Goal: Obtain resource: Download file/media

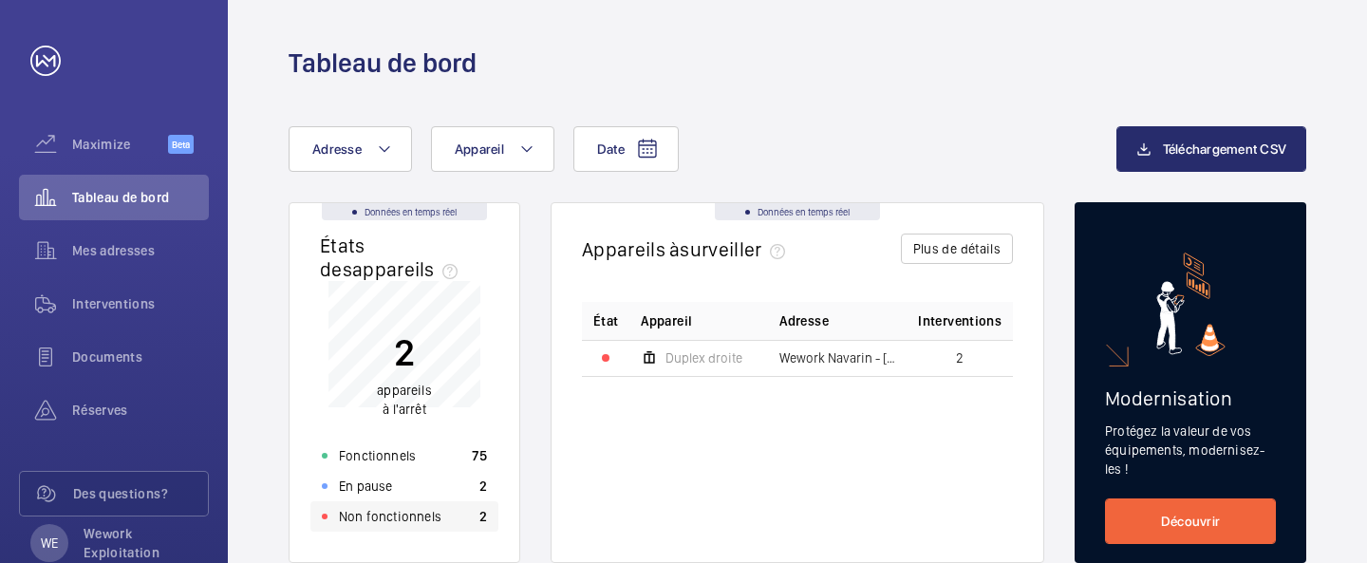
click at [414, 517] on p "Non fonctionnels" at bounding box center [390, 516] width 103 height 19
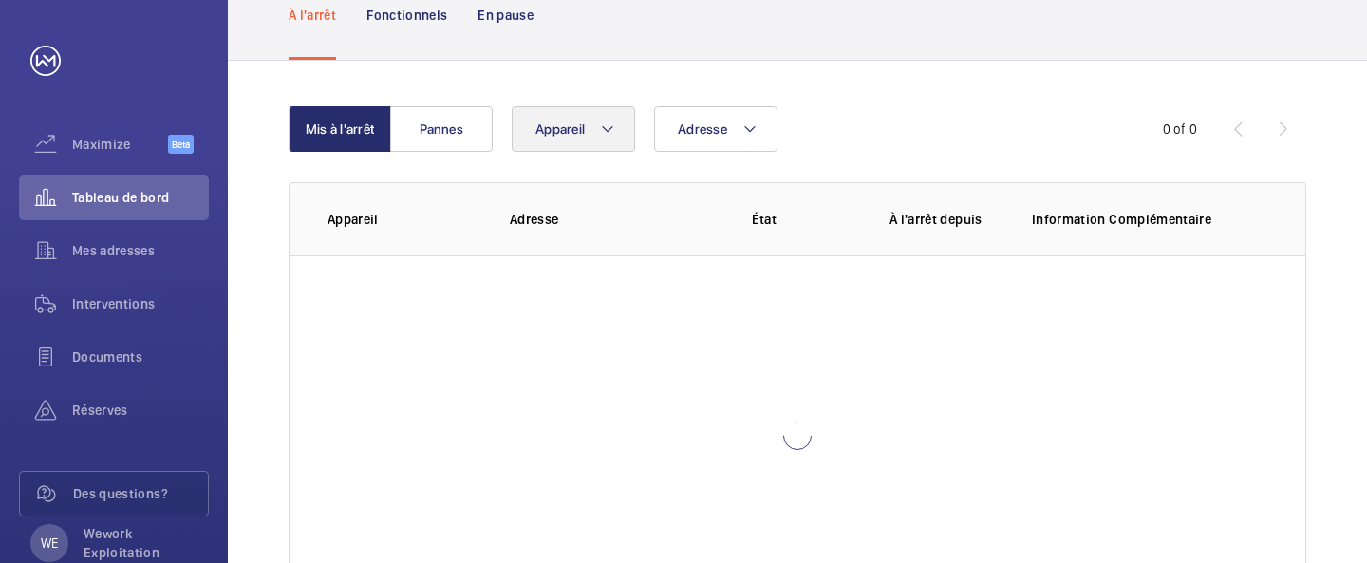
scroll to position [152, 0]
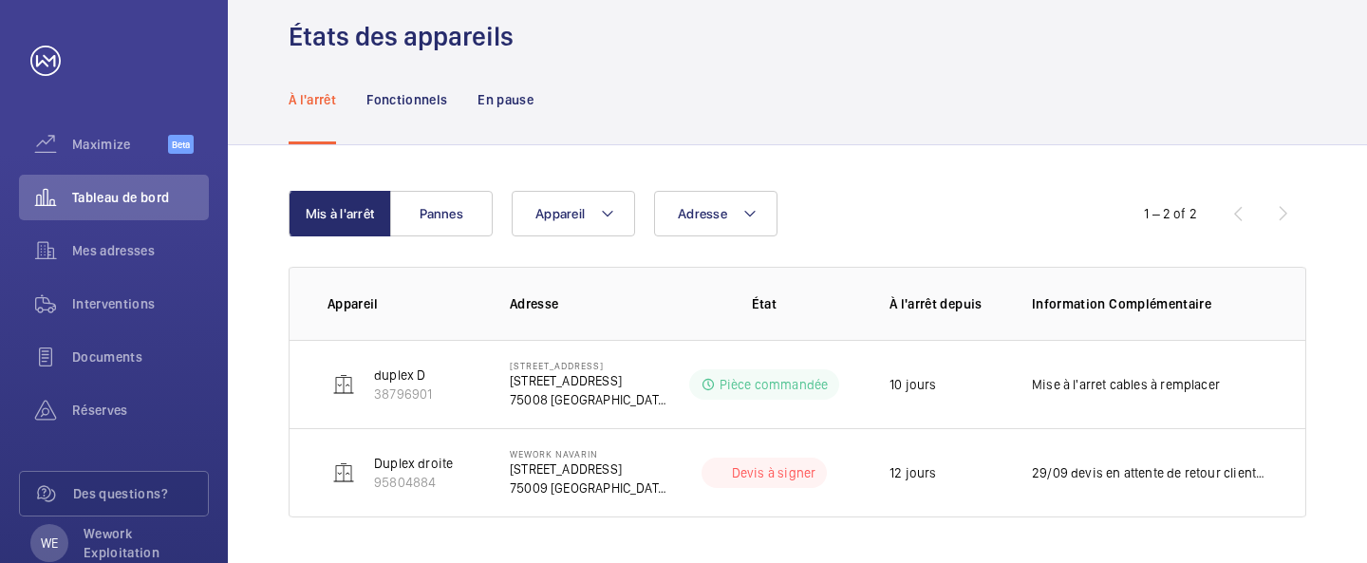
scroll to position [65, 0]
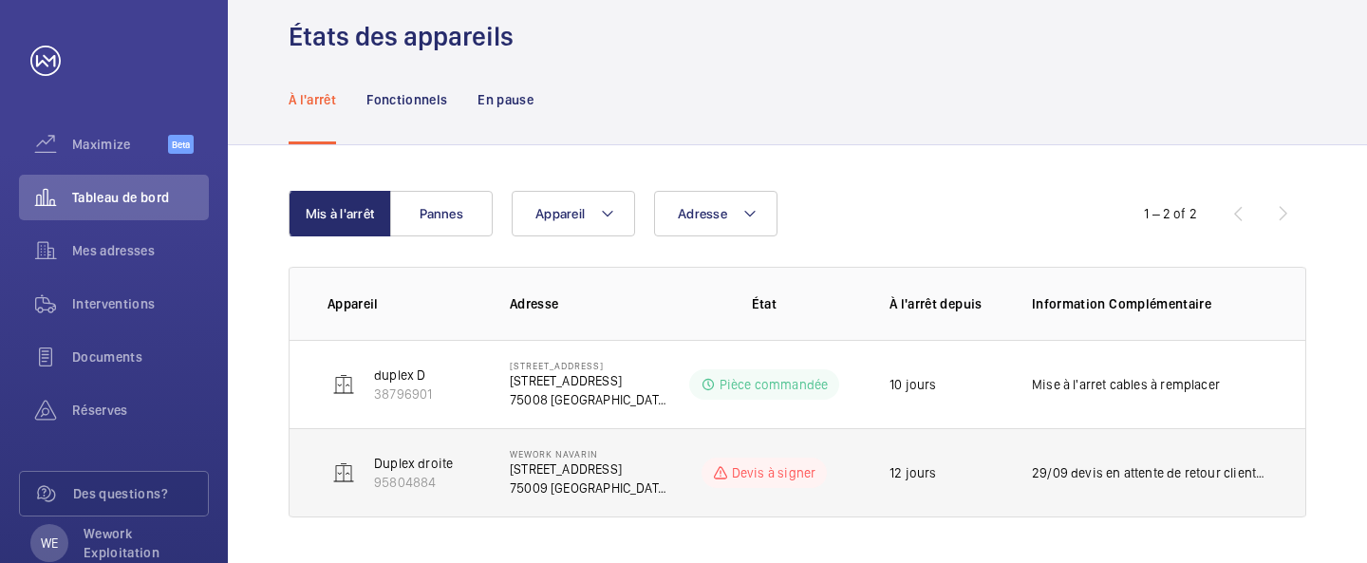
click at [494, 470] on td "Wework Navarin [STREET_ADDRESS]" at bounding box center [574, 472] width 190 height 89
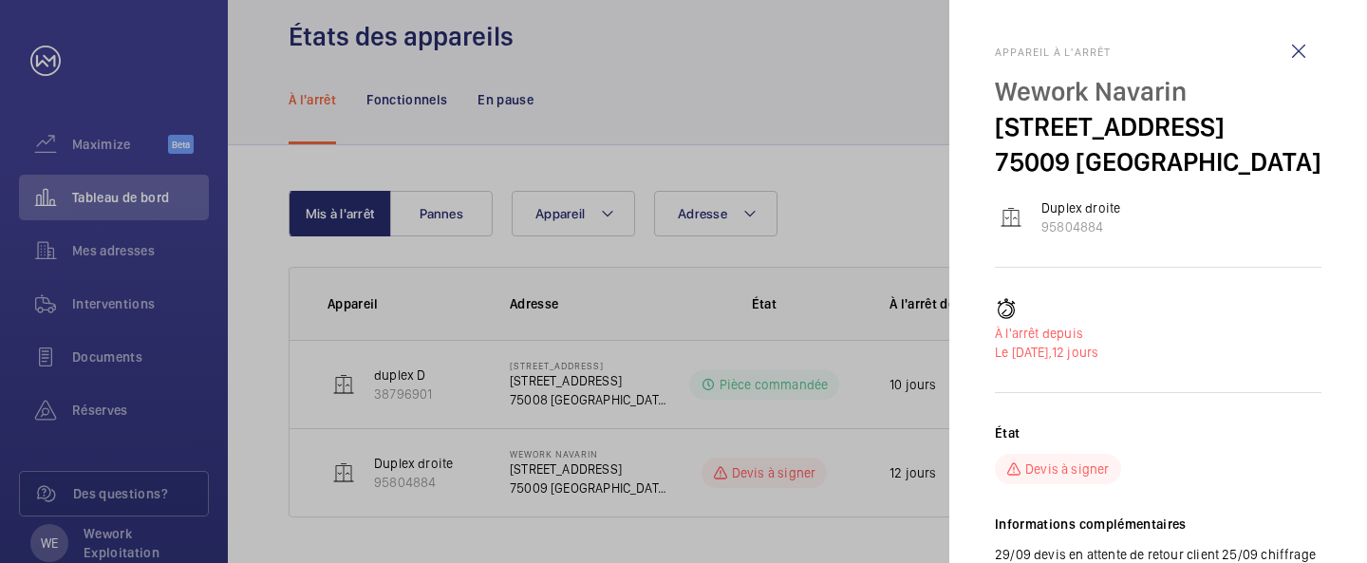
scroll to position [39, 0]
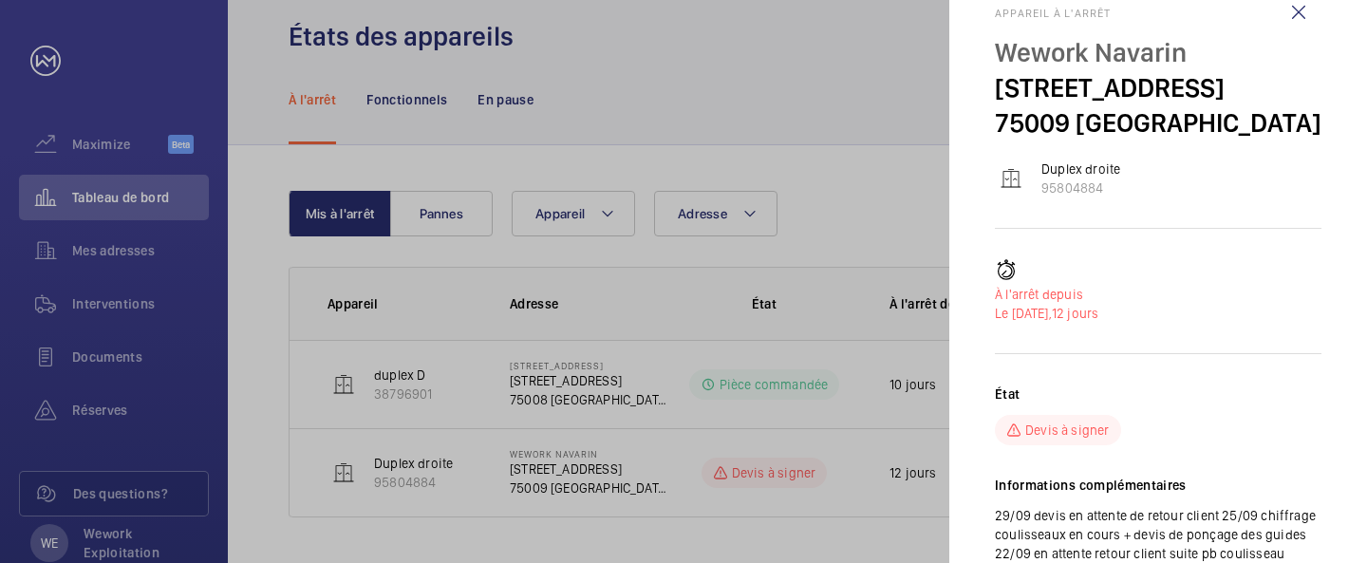
click at [638, 337] on div at bounding box center [683, 281] width 1367 height 563
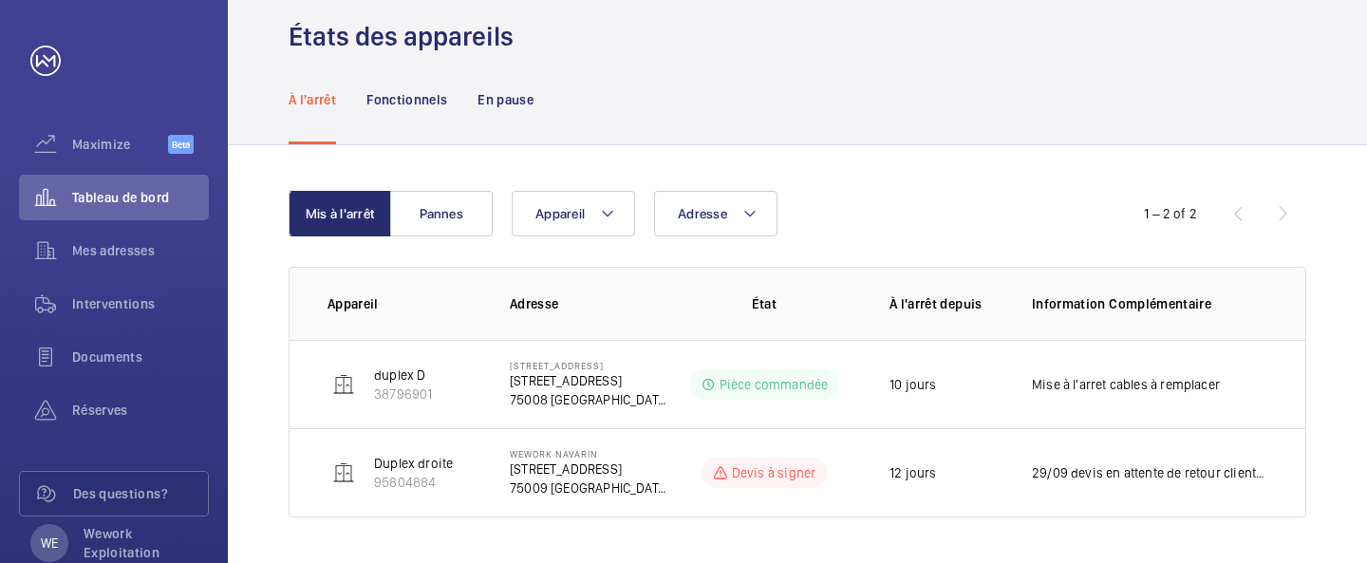
scroll to position [0, 0]
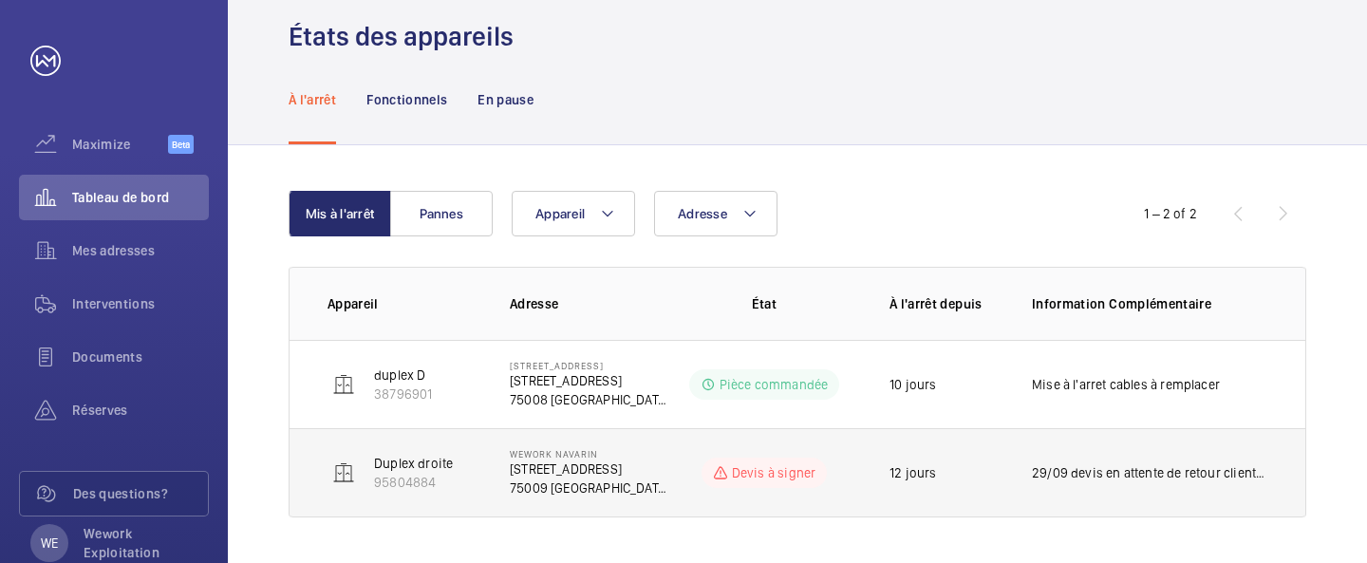
click at [1130, 469] on p "29/09 devis en attente de retour client 25/09 chiffrage coulisseaux en cours + …" at bounding box center [1149, 472] width 235 height 19
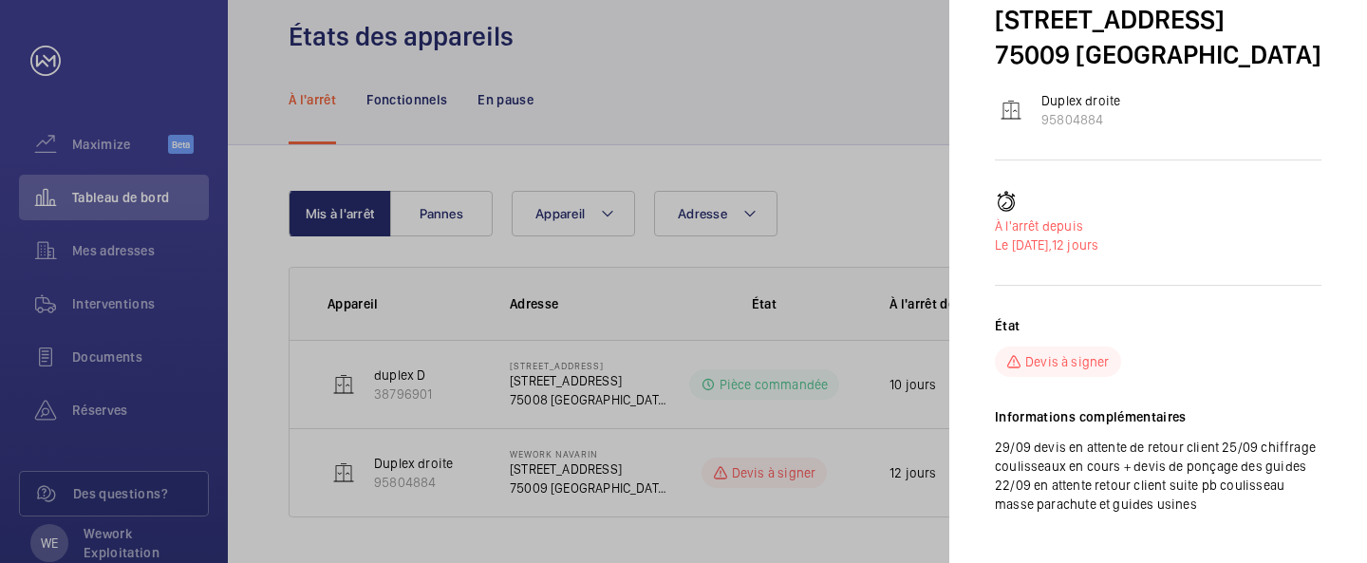
scroll to position [134, 0]
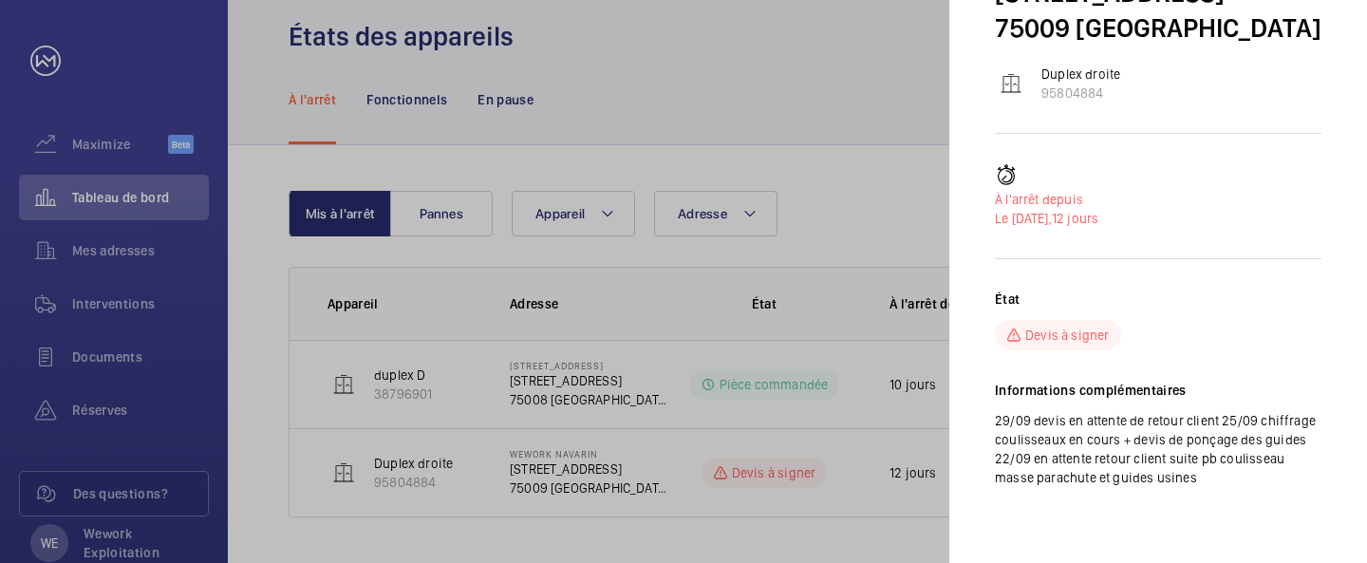
click at [666, 365] on div at bounding box center [683, 281] width 1367 height 563
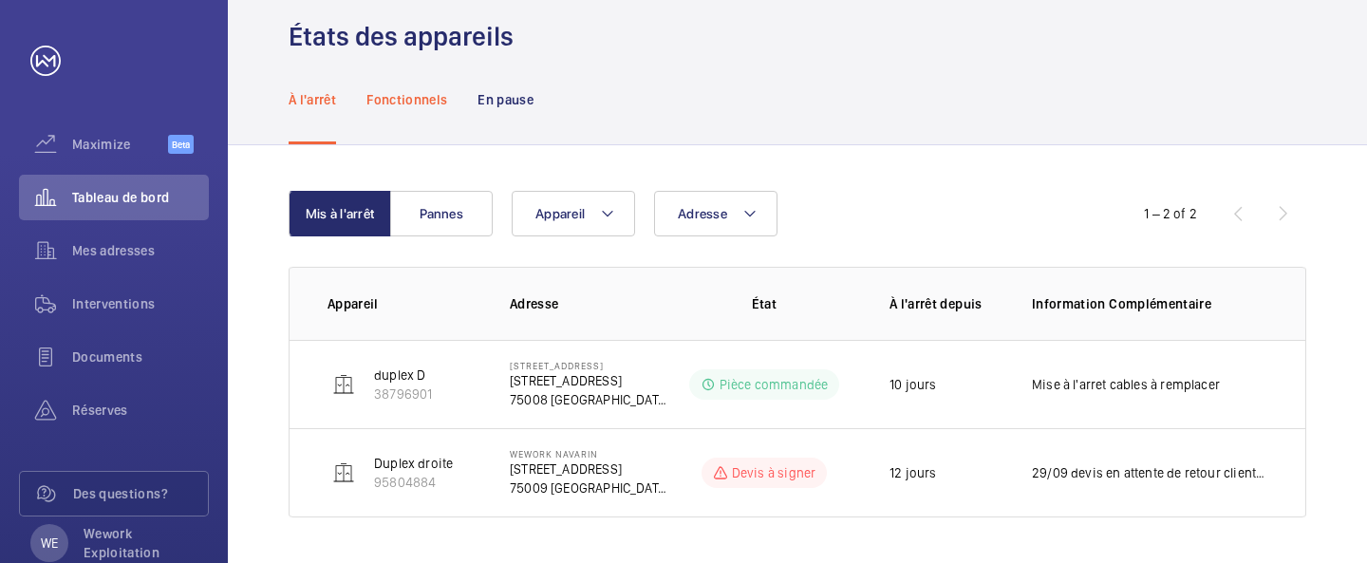
click at [401, 102] on p "Fonctionnels" at bounding box center [406, 99] width 81 height 19
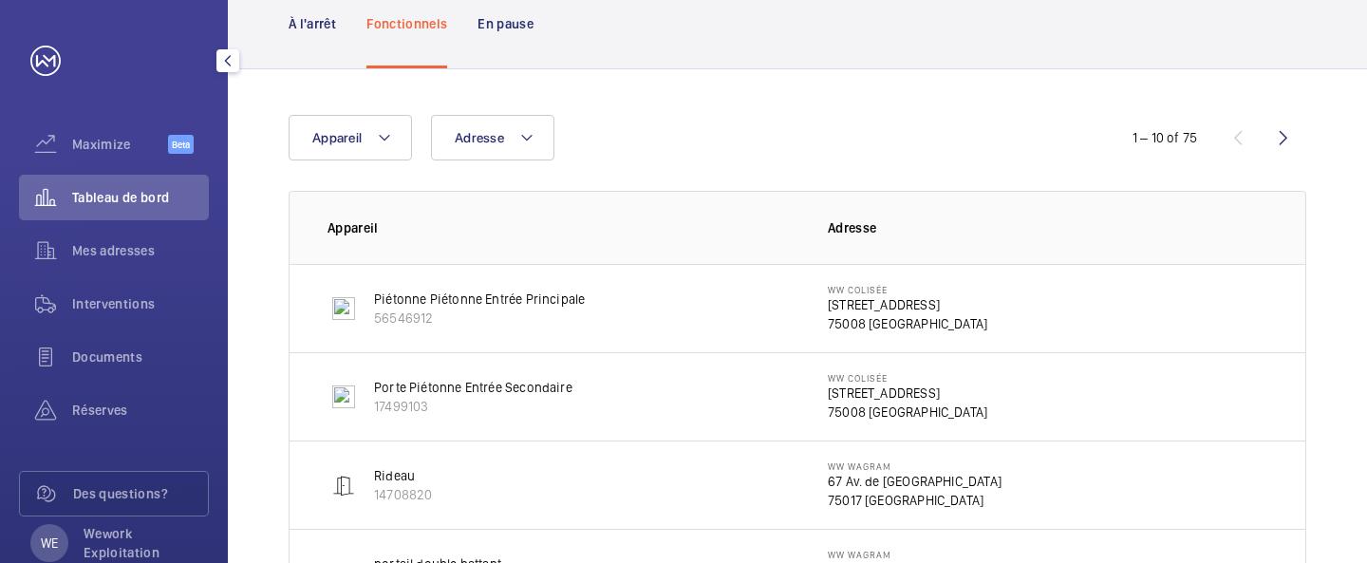
click at [114, 329] on div "Interventions" at bounding box center [114, 307] width 190 height 53
click at [119, 308] on span "Interventions" at bounding box center [140, 303] width 137 height 19
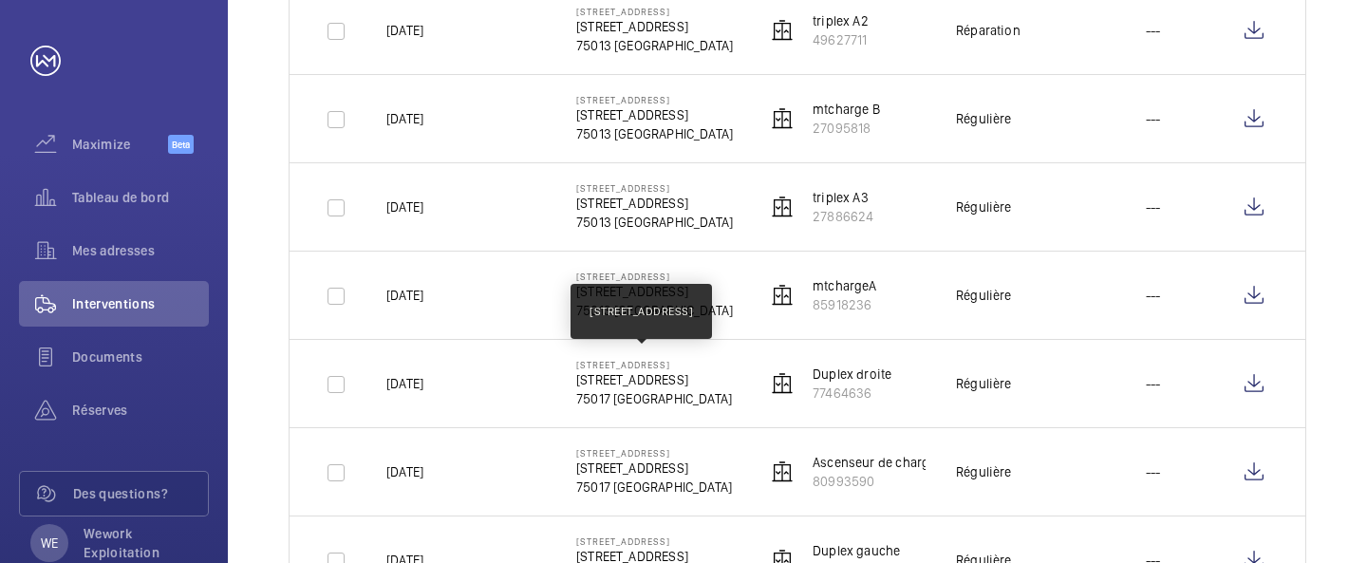
scroll to position [394, 0]
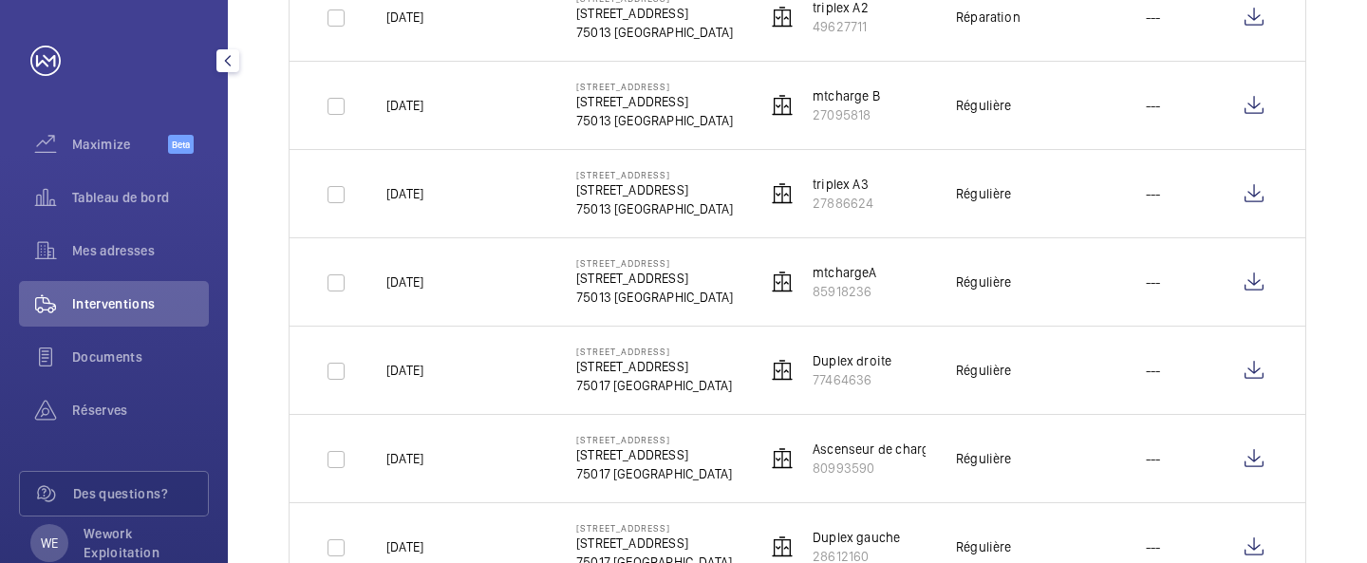
click at [114, 301] on span "Interventions" at bounding box center [140, 303] width 137 height 19
click at [122, 261] on div "Mes adresses" at bounding box center [114, 251] width 190 height 46
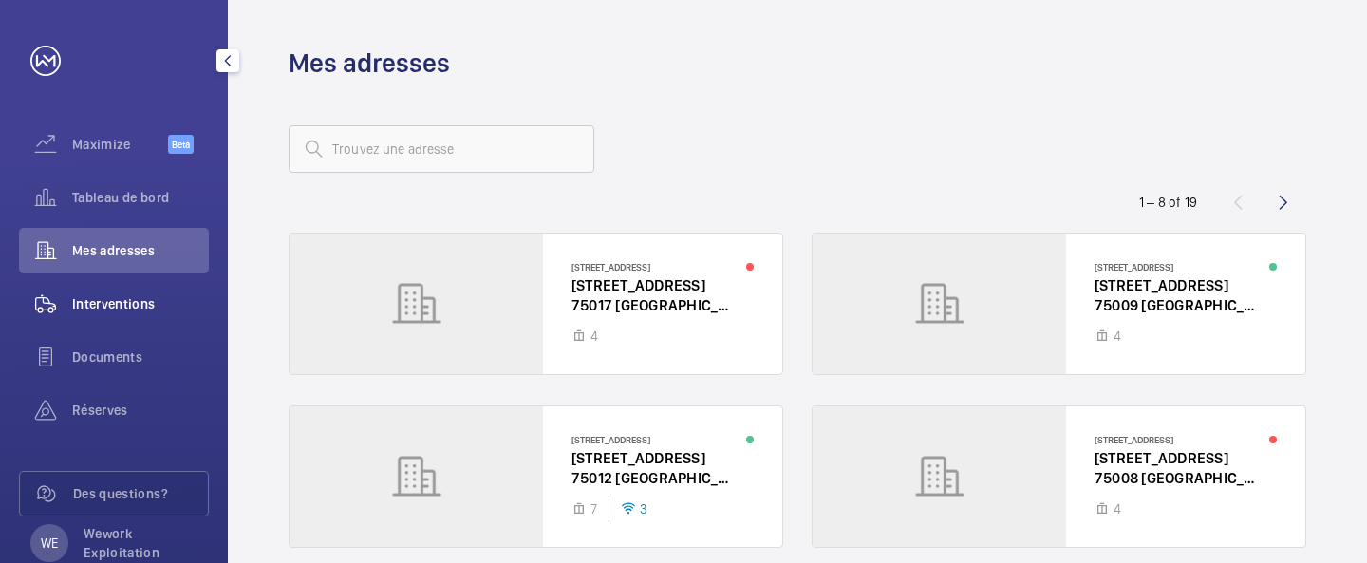
click at [130, 309] on span "Interventions" at bounding box center [140, 303] width 137 height 19
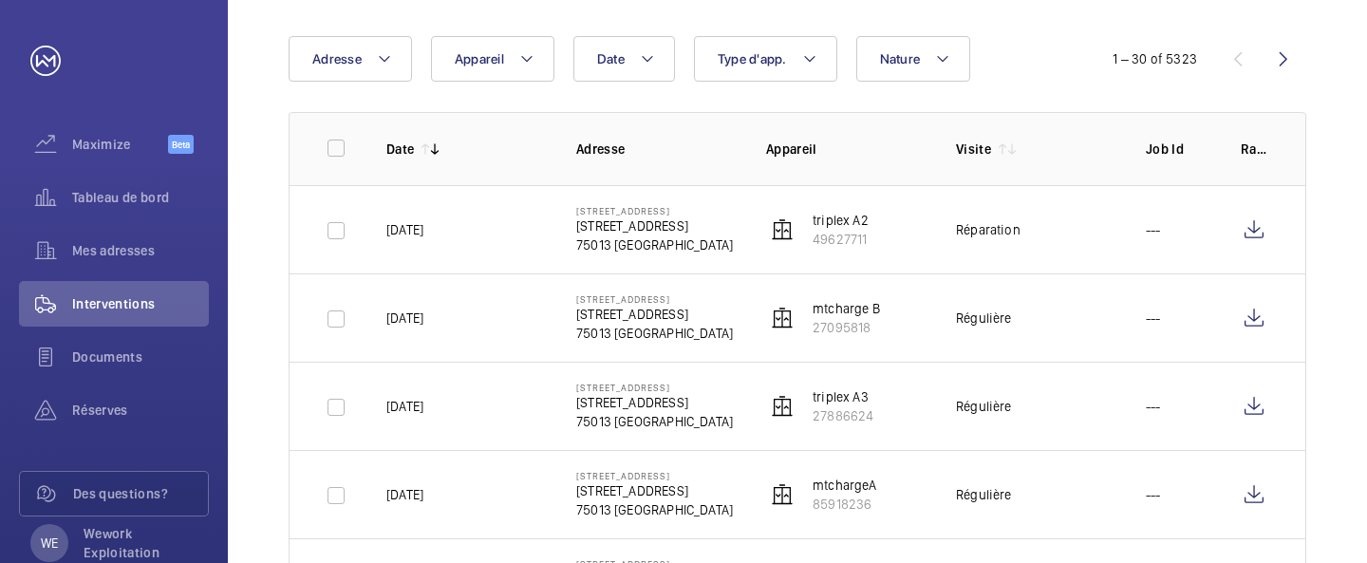
scroll to position [184, 0]
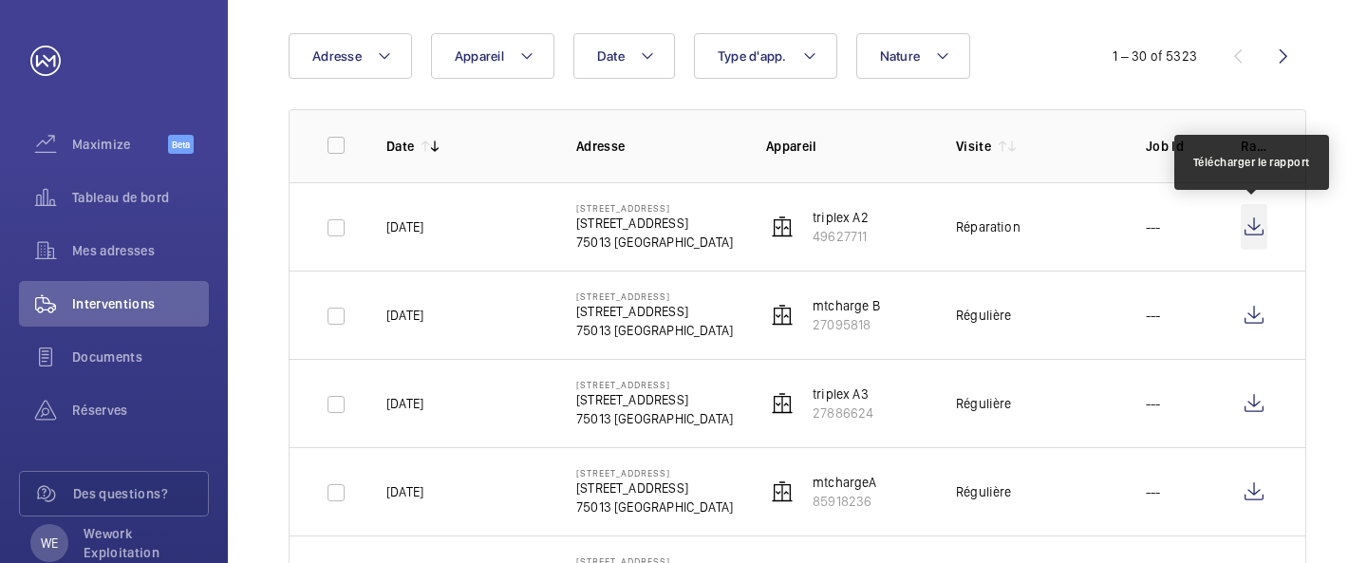
click at [1256, 237] on wm-front-icon-button at bounding box center [1254, 227] width 27 height 46
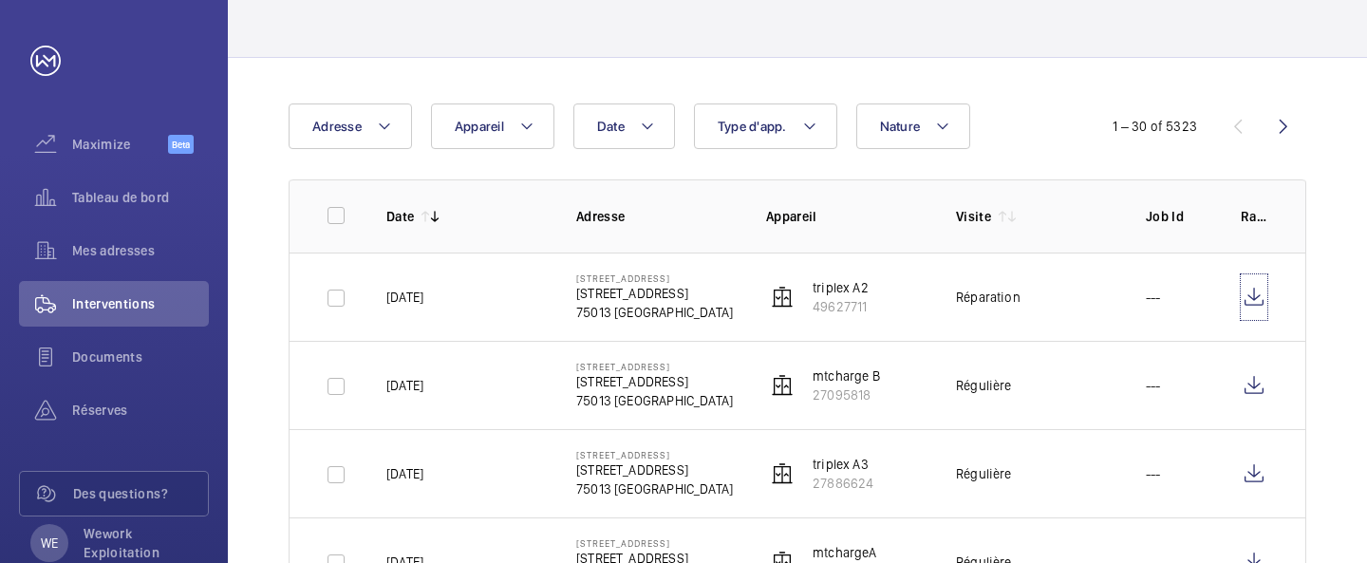
scroll to position [0, 0]
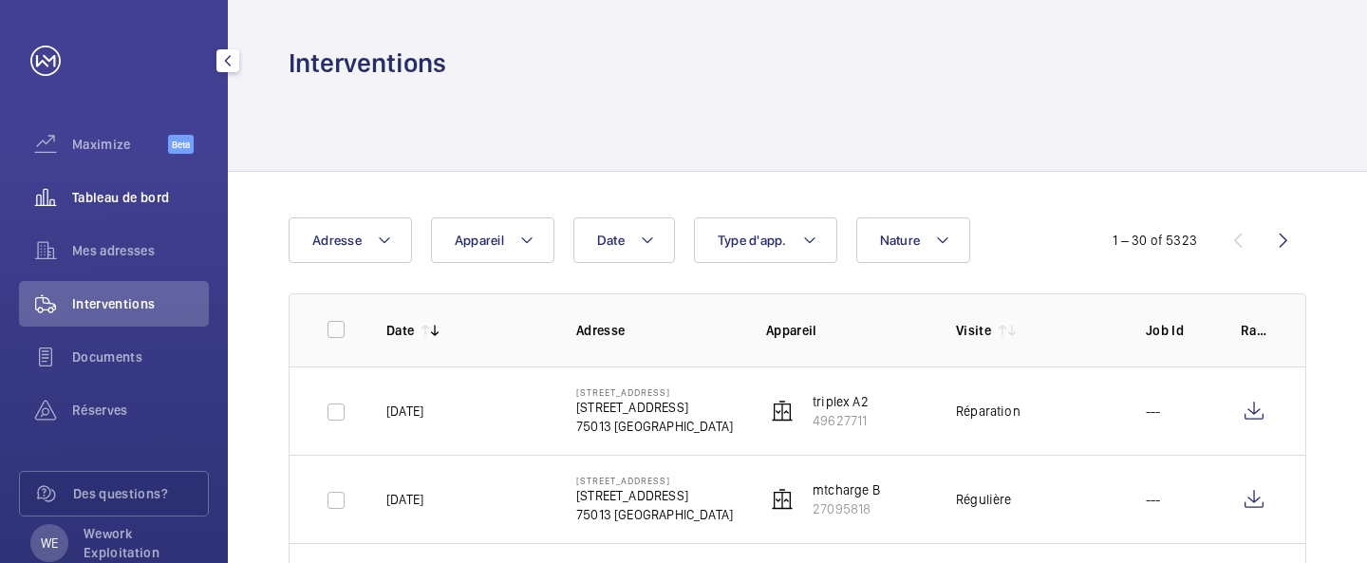
click at [117, 207] on div "Tableau de bord" at bounding box center [114, 198] width 190 height 46
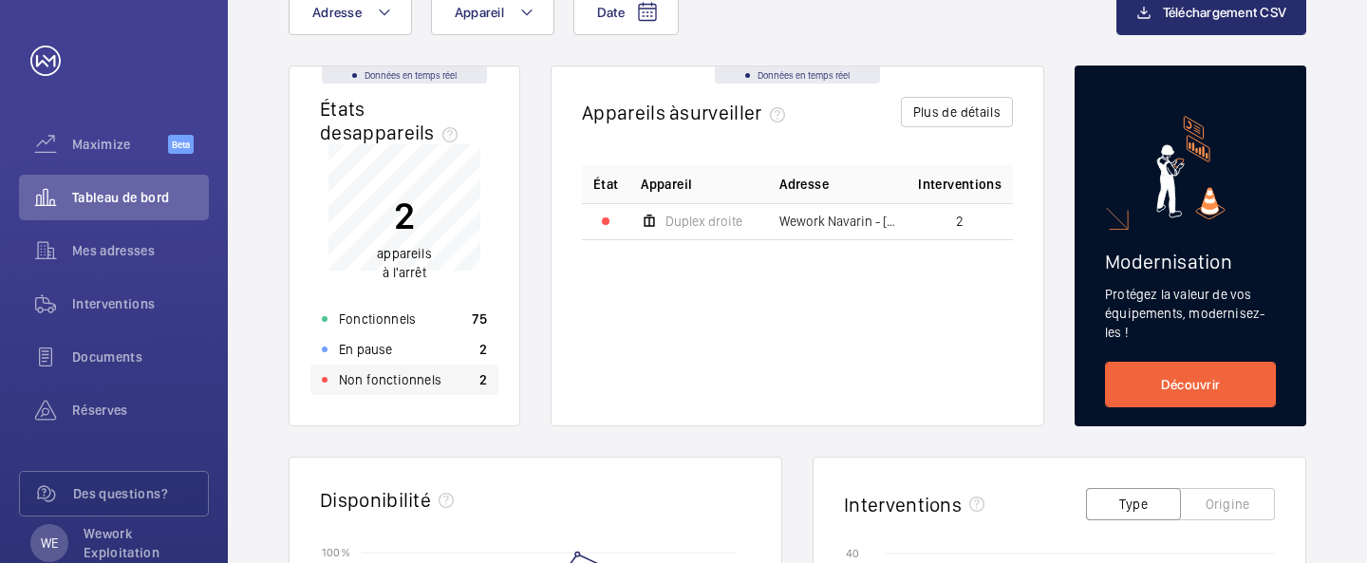
click at [406, 375] on p "Non fonctionnels" at bounding box center [390, 379] width 103 height 19
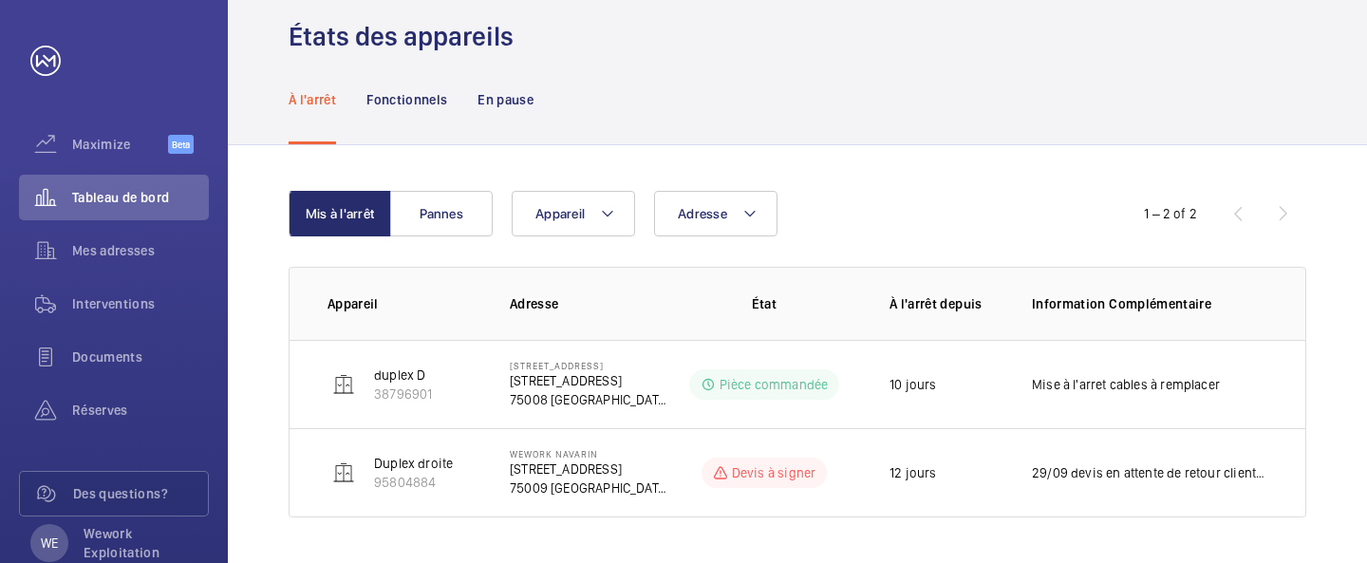
scroll to position [65, 0]
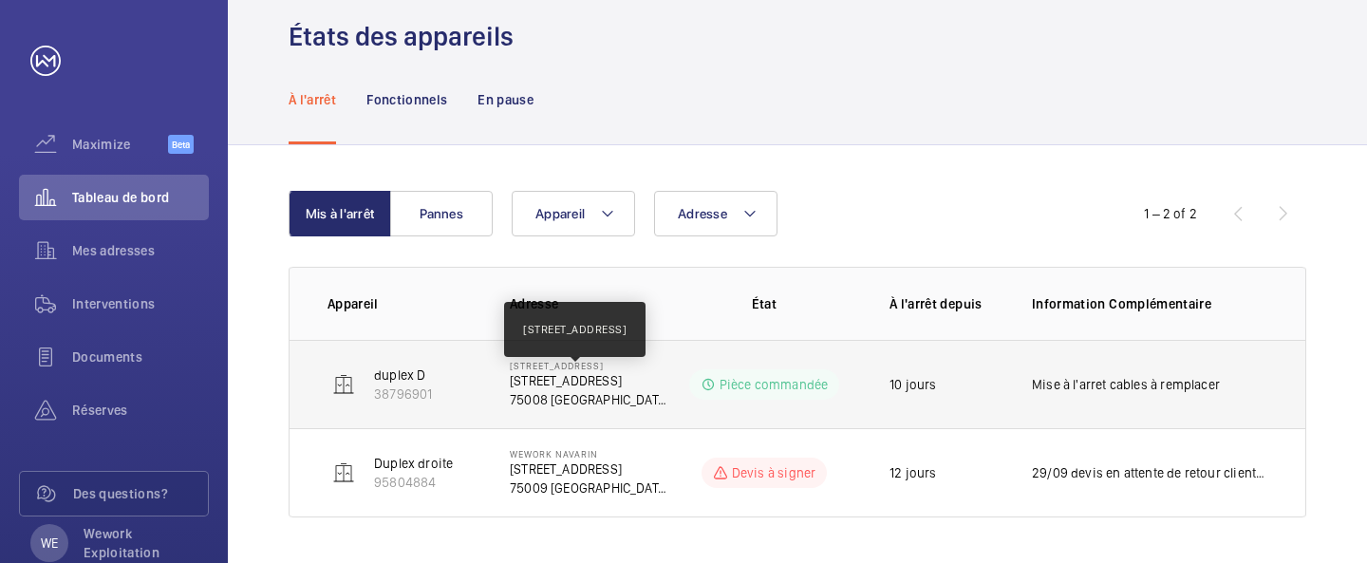
click at [615, 373] on p "[STREET_ADDRESS]" at bounding box center [589, 380] width 159 height 19
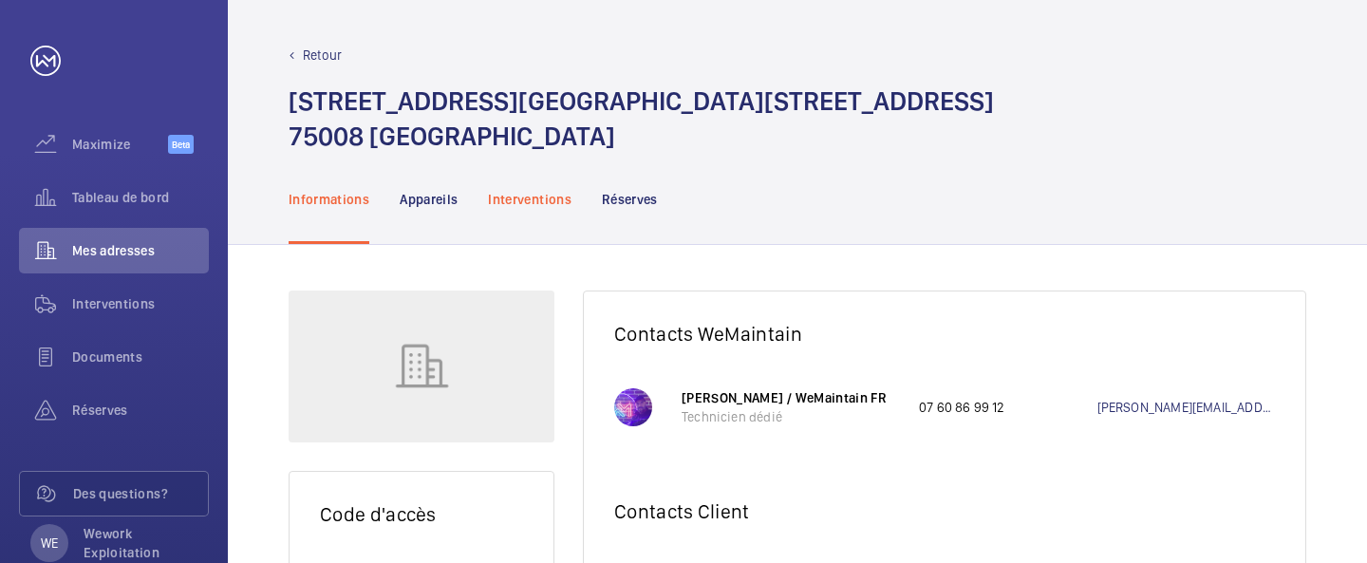
click at [505, 197] on p "Interventions" at bounding box center [530, 199] width 84 height 19
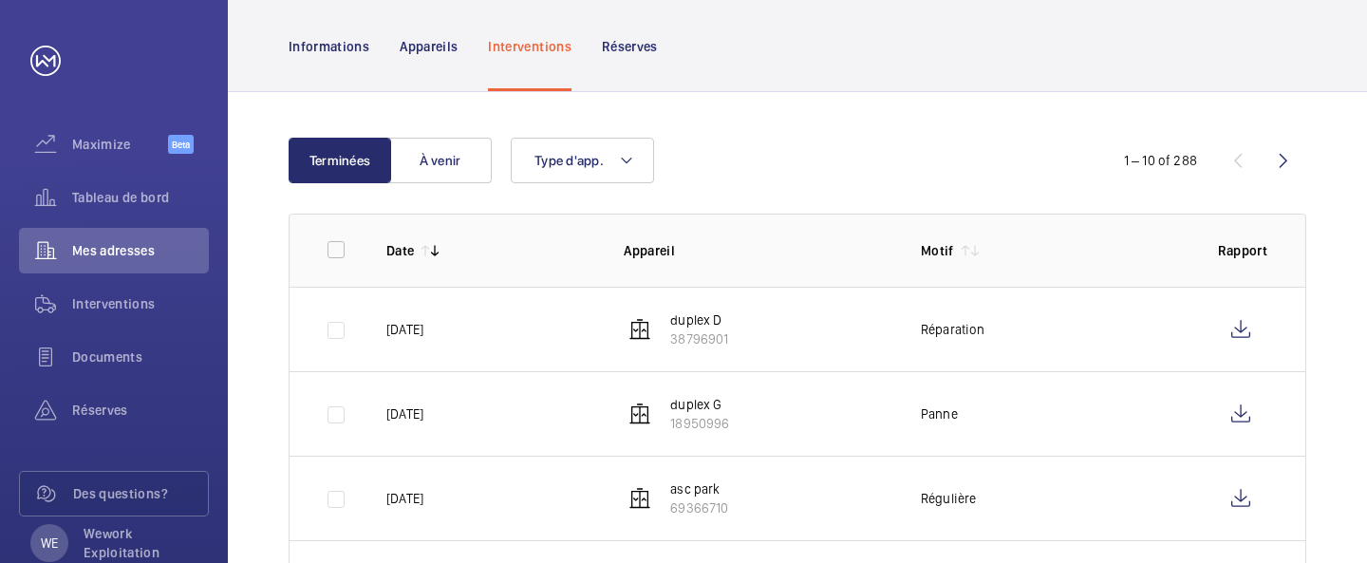
scroll to position [160, 0]
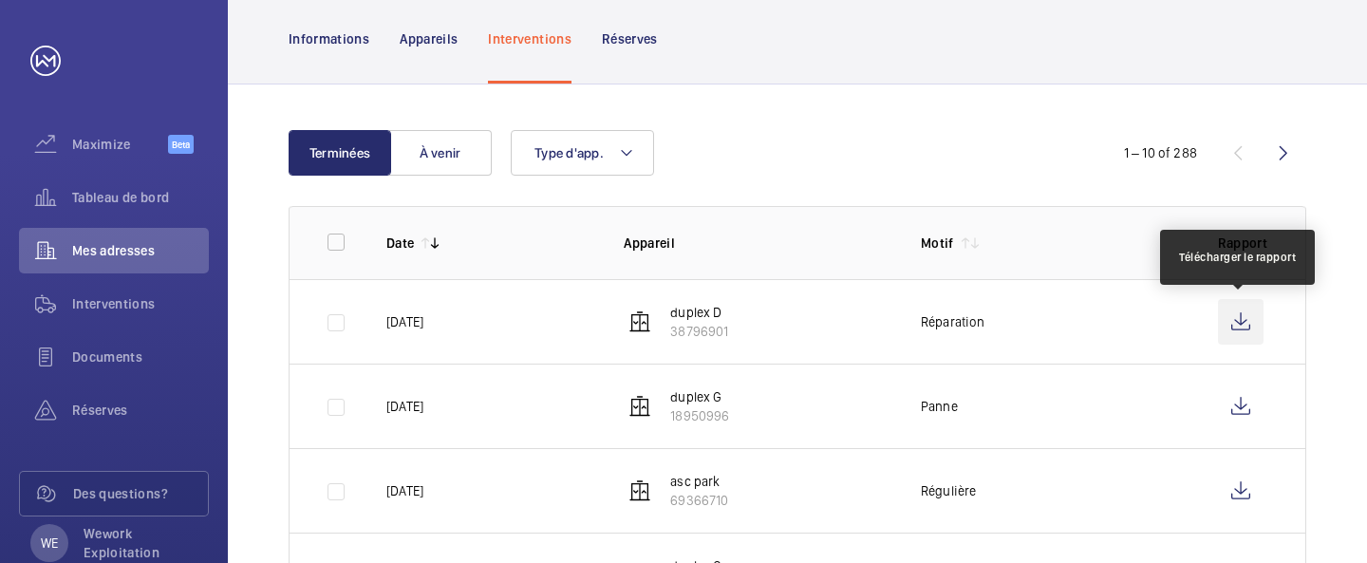
click at [1244, 321] on wm-front-icon-button at bounding box center [1241, 322] width 46 height 46
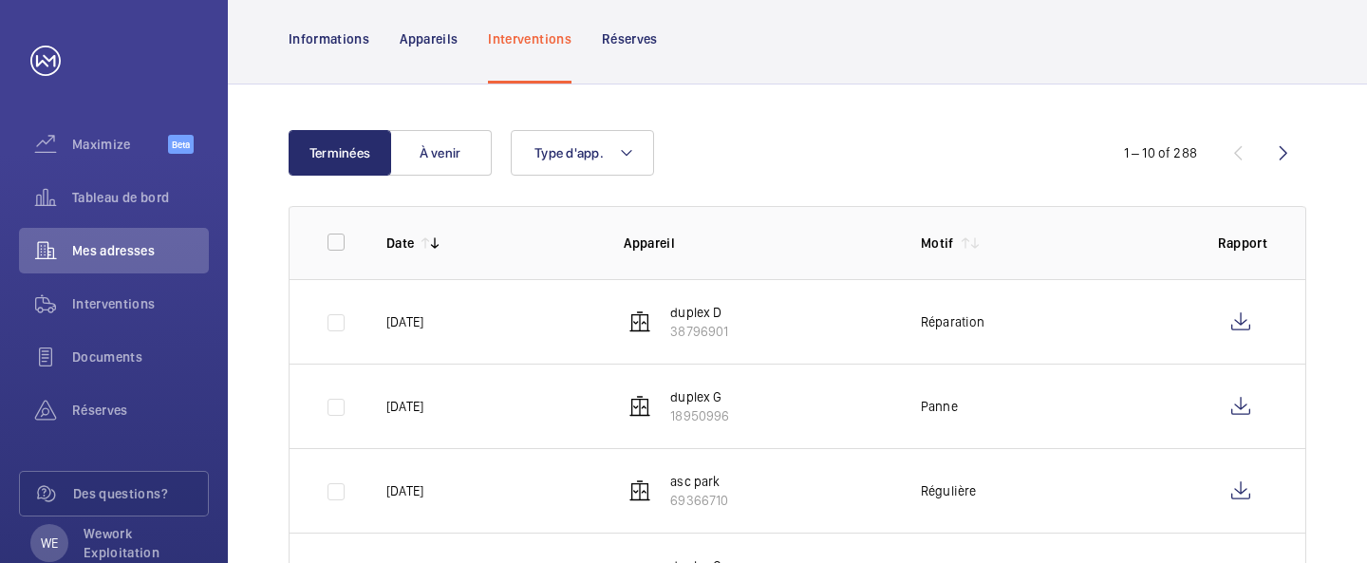
click at [818, 410] on td "duplex G 18950996" at bounding box center [741, 406] width 297 height 84
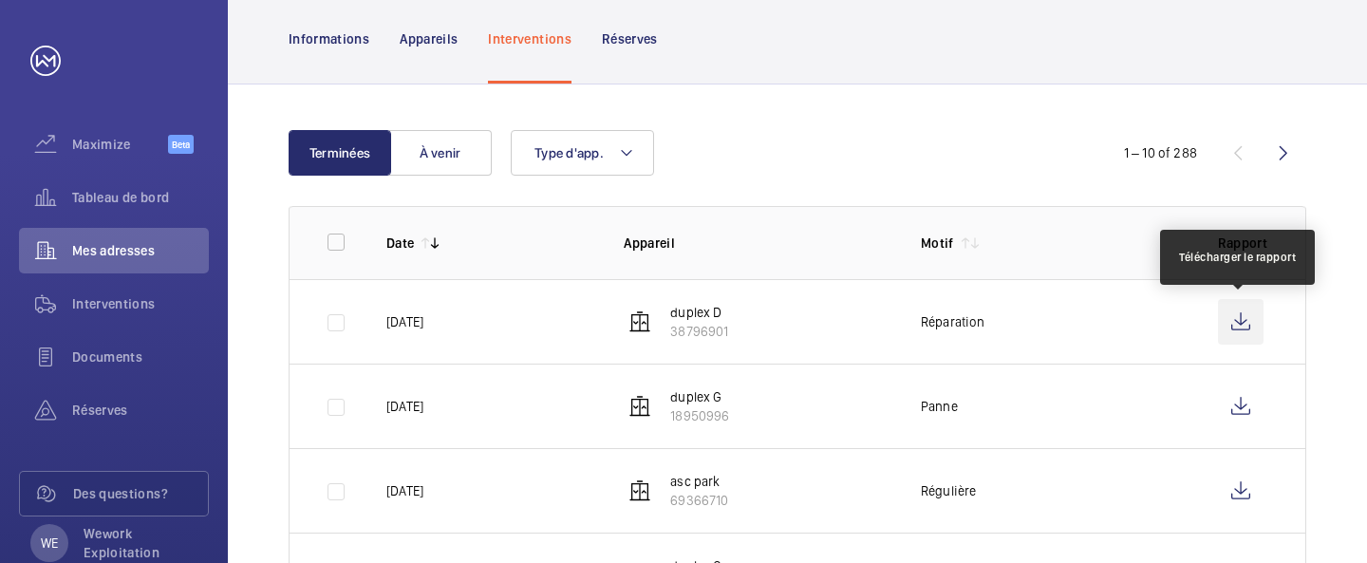
click at [1239, 326] on wm-front-icon-button at bounding box center [1241, 322] width 46 height 46
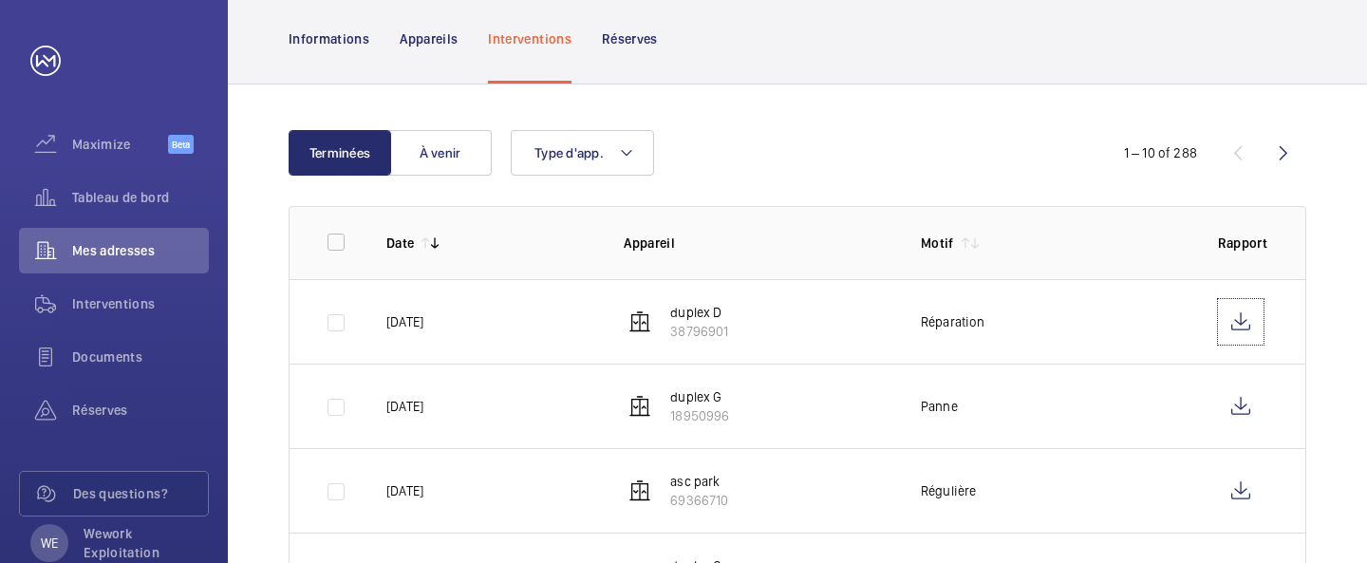
scroll to position [0, 0]
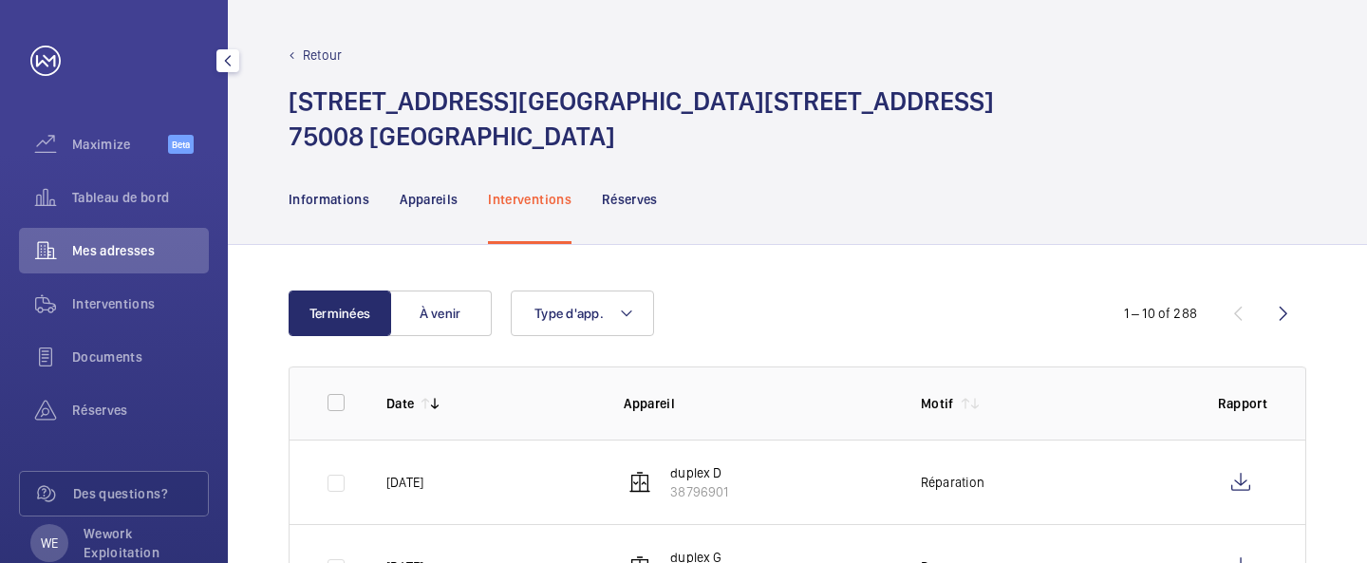
click at [133, 263] on div "Mes adresses" at bounding box center [114, 251] width 190 height 46
click at [122, 254] on span "Mes adresses" at bounding box center [140, 250] width 137 height 19
click at [120, 236] on div "Mes adresses" at bounding box center [114, 251] width 190 height 46
click at [117, 314] on div "Interventions" at bounding box center [114, 304] width 190 height 46
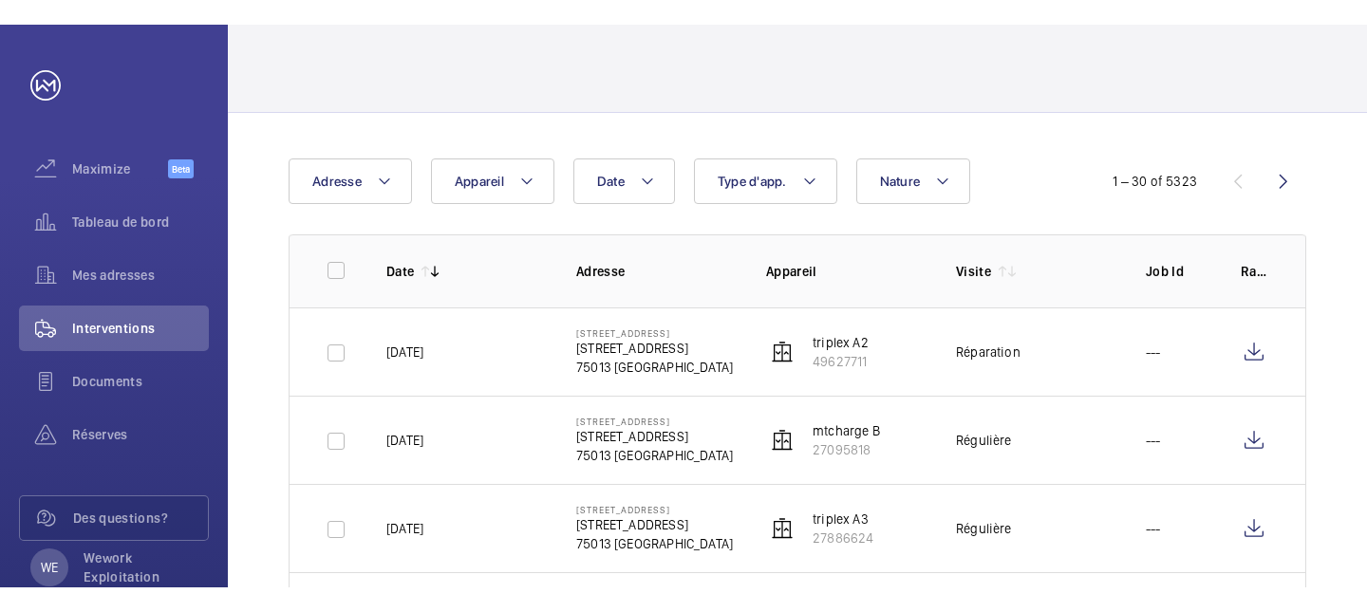
scroll to position [101, 0]
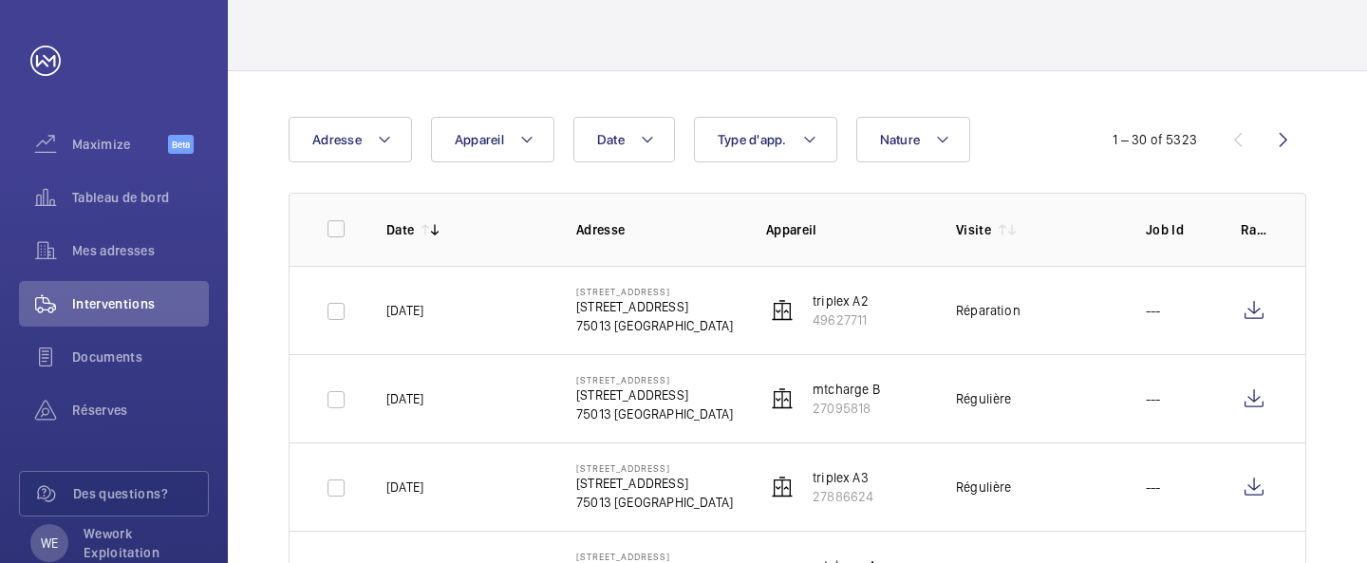
click at [1275, 314] on td at bounding box center [1257, 310] width 95 height 88
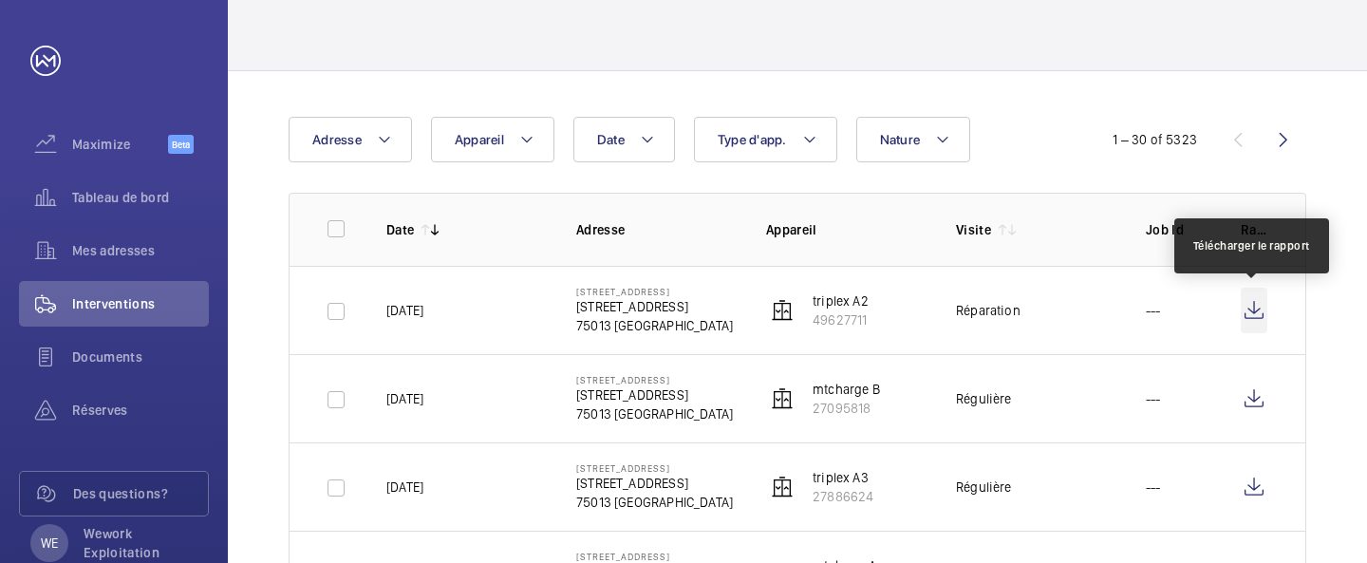
click at [1254, 314] on wm-front-icon-button at bounding box center [1254, 311] width 27 height 46
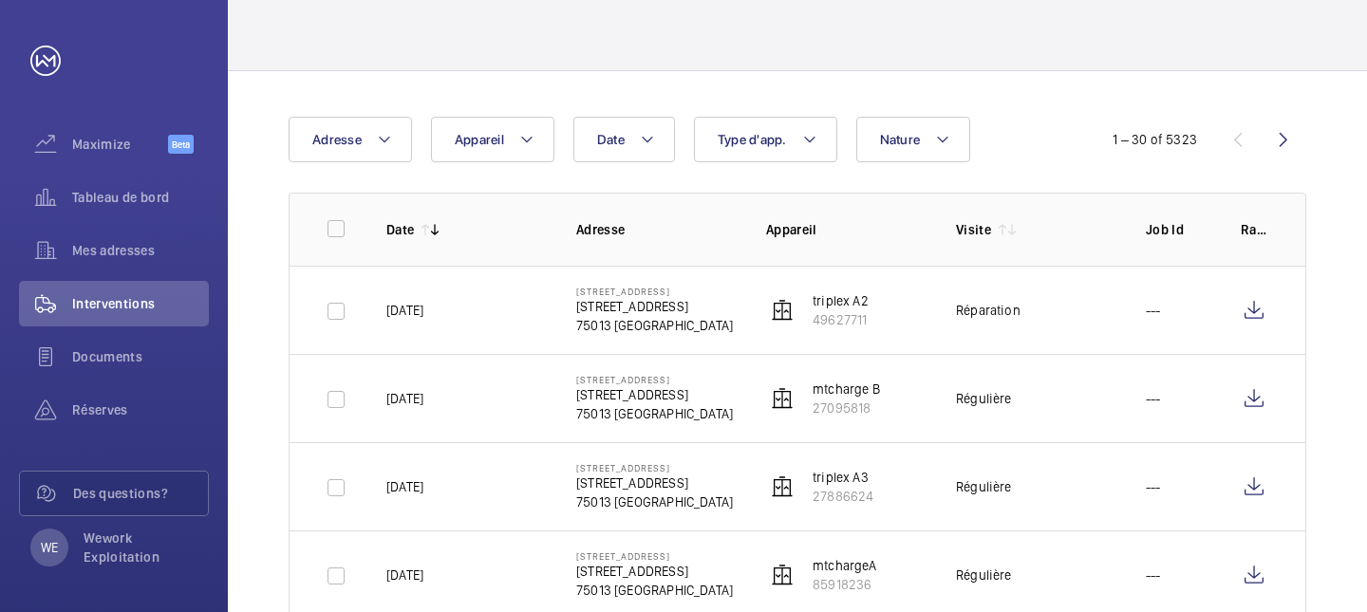
click at [526, 224] on wm-front-table-header-sortable "Date" at bounding box center [465, 229] width 159 height 19
